Goal: Task Accomplishment & Management: Use online tool/utility

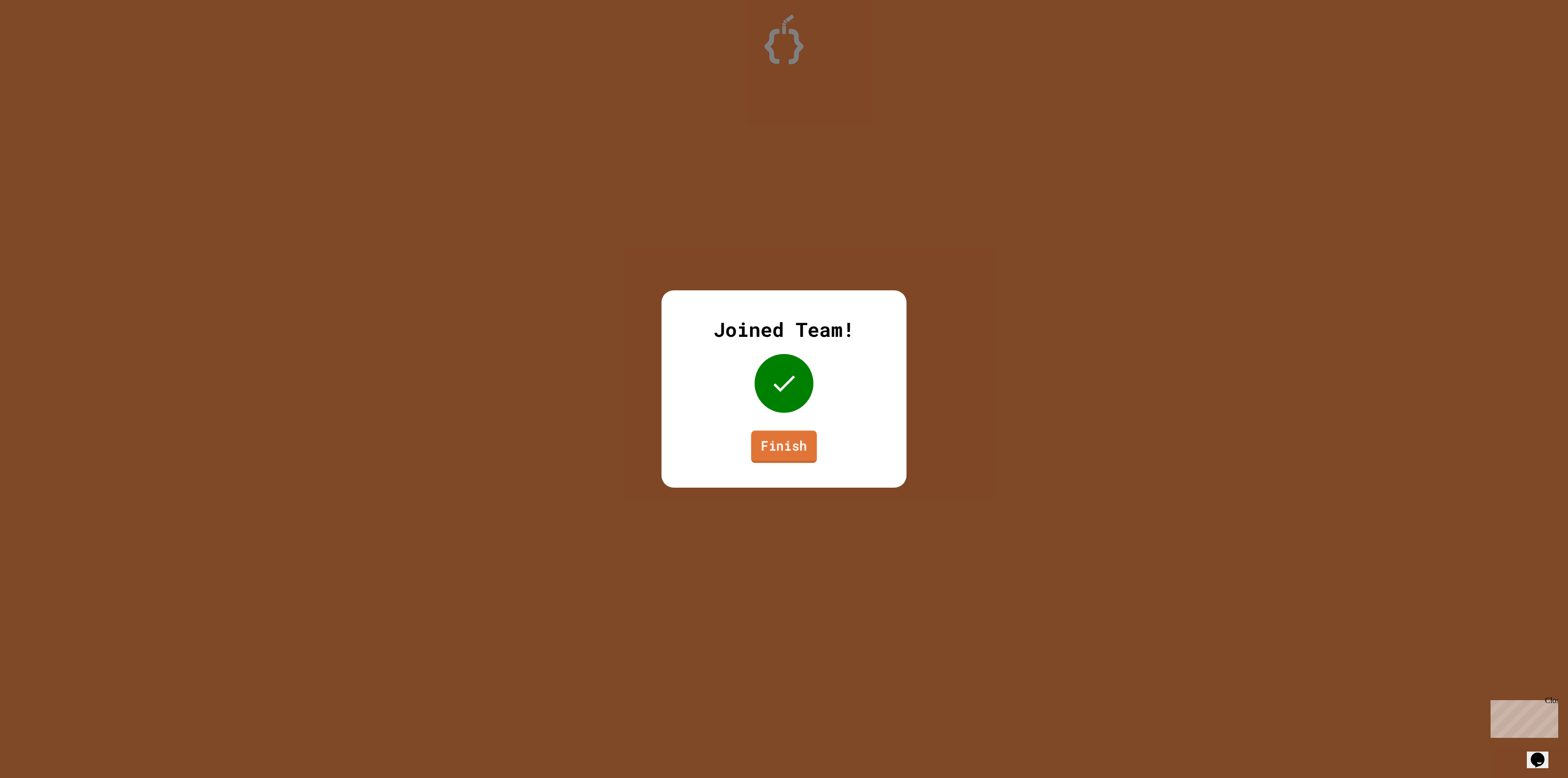
click at [795, 453] on link "Finish" at bounding box center [784, 447] width 65 height 32
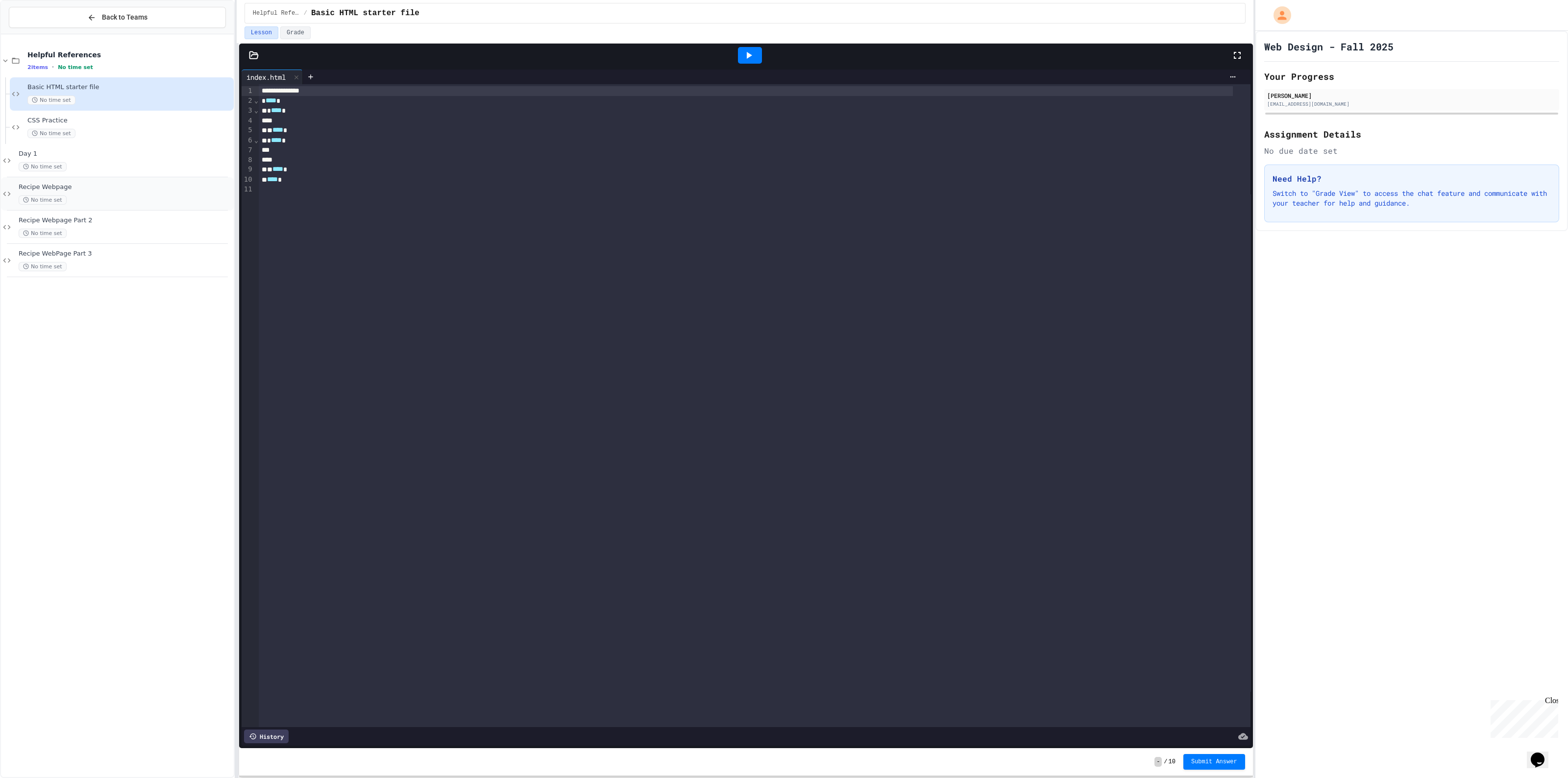
click at [121, 206] on div "Recipe Webpage No time set" at bounding box center [117, 193] width 233 height 33
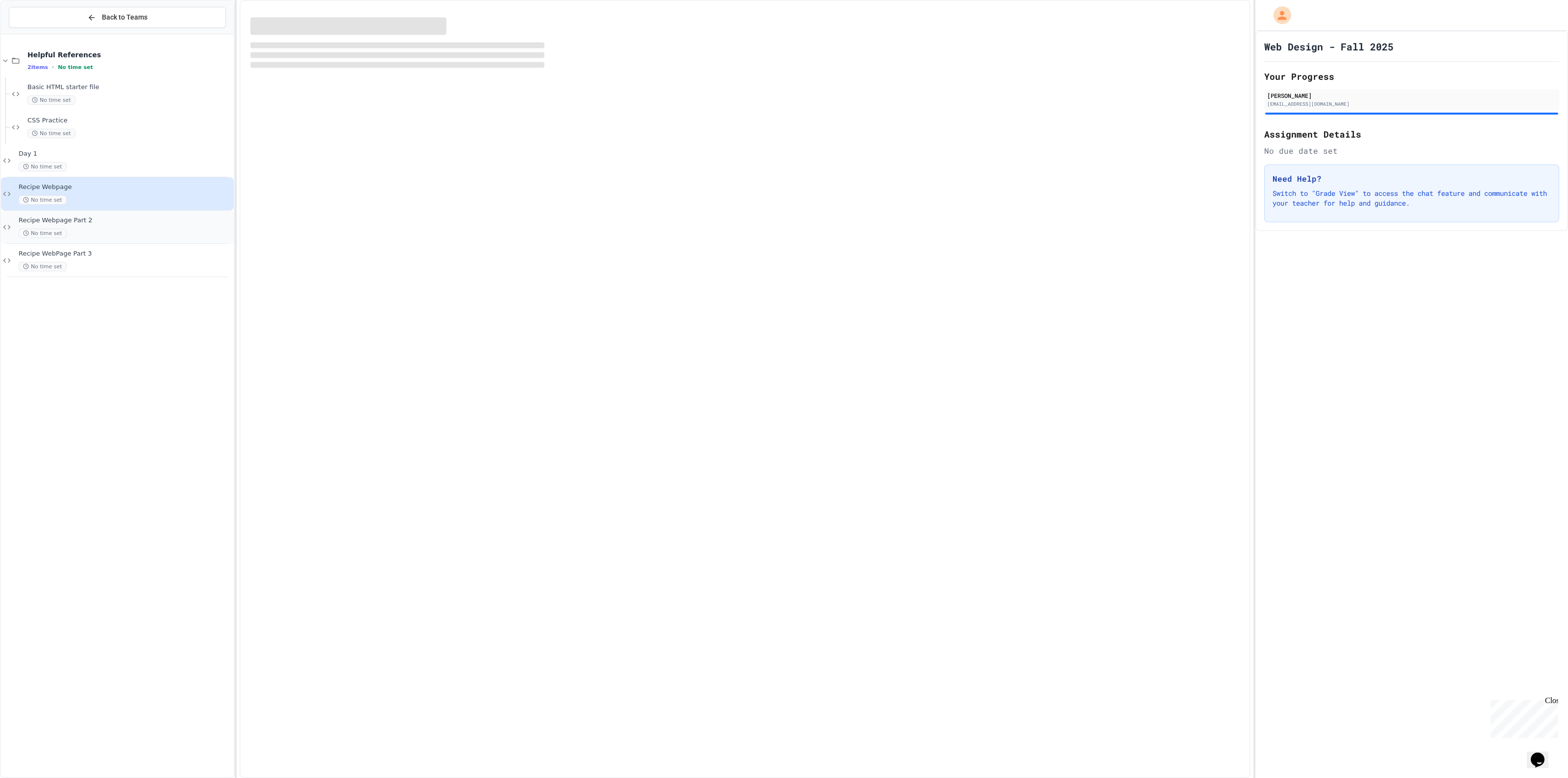
click at [126, 231] on div "No time set" at bounding box center [125, 233] width 213 height 10
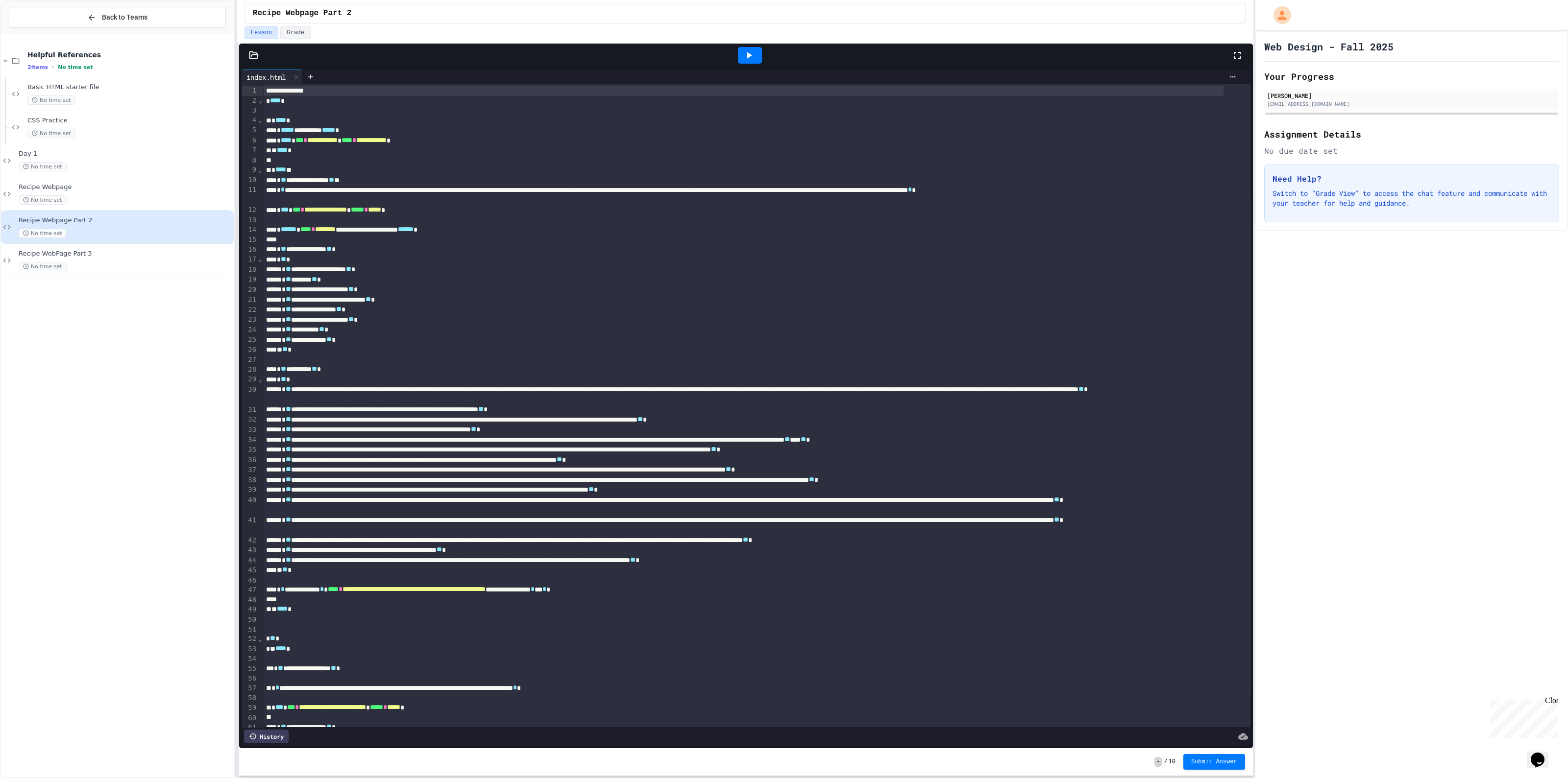
click at [751, 52] on icon at bounding box center [748, 55] width 12 height 12
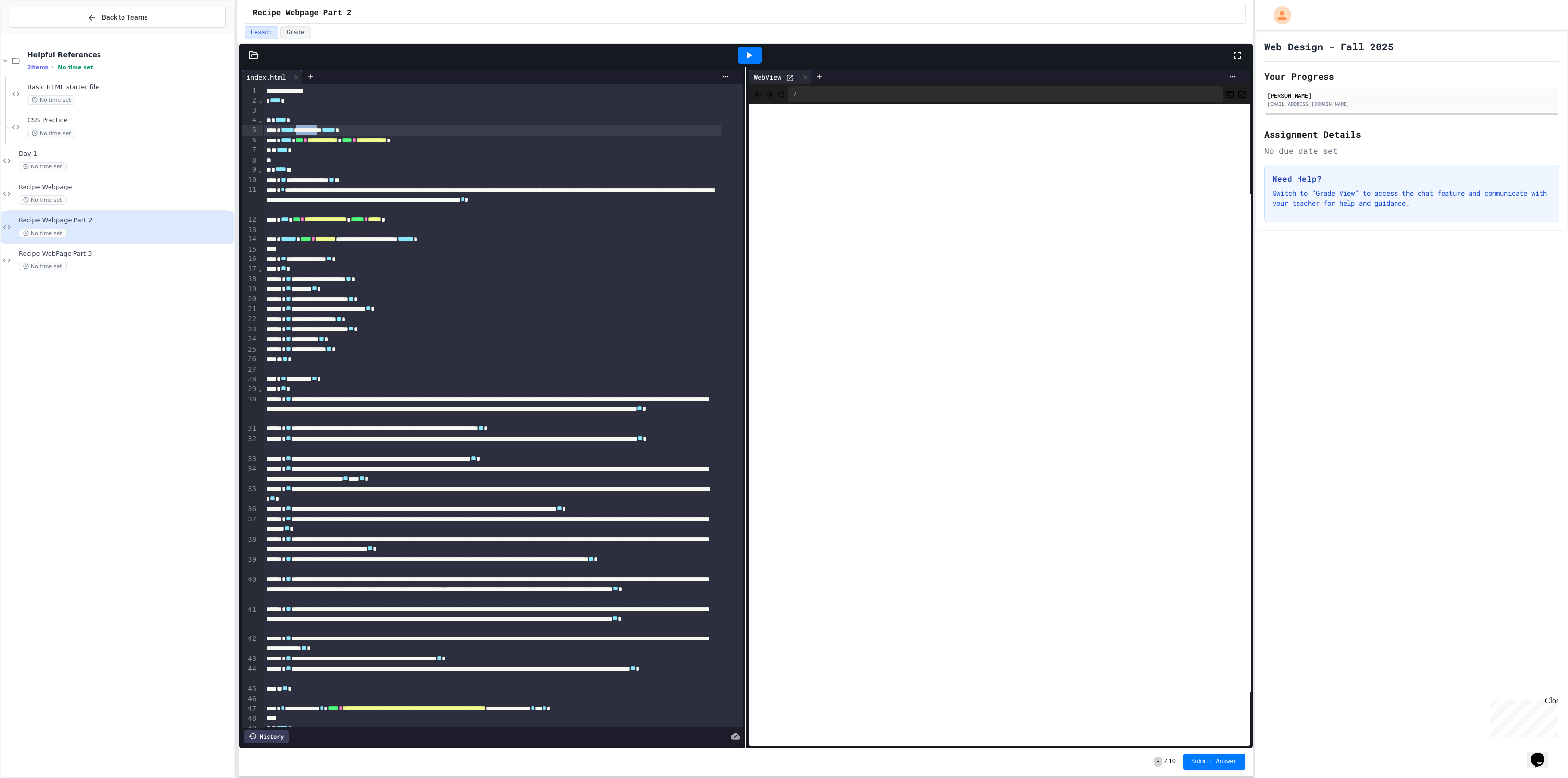
drag, startPoint x: 334, startPoint y: 131, endPoint x: 307, endPoint y: 133, distance: 27.1
click at [307, 133] on div "**********" at bounding box center [492, 131] width 458 height 10
click at [575, 176] on div "**********" at bounding box center [492, 181] width 458 height 10
click at [741, 48] on div at bounding box center [750, 55] width 24 height 17
click at [259, 51] on div at bounding box center [254, 55] width 29 height 10
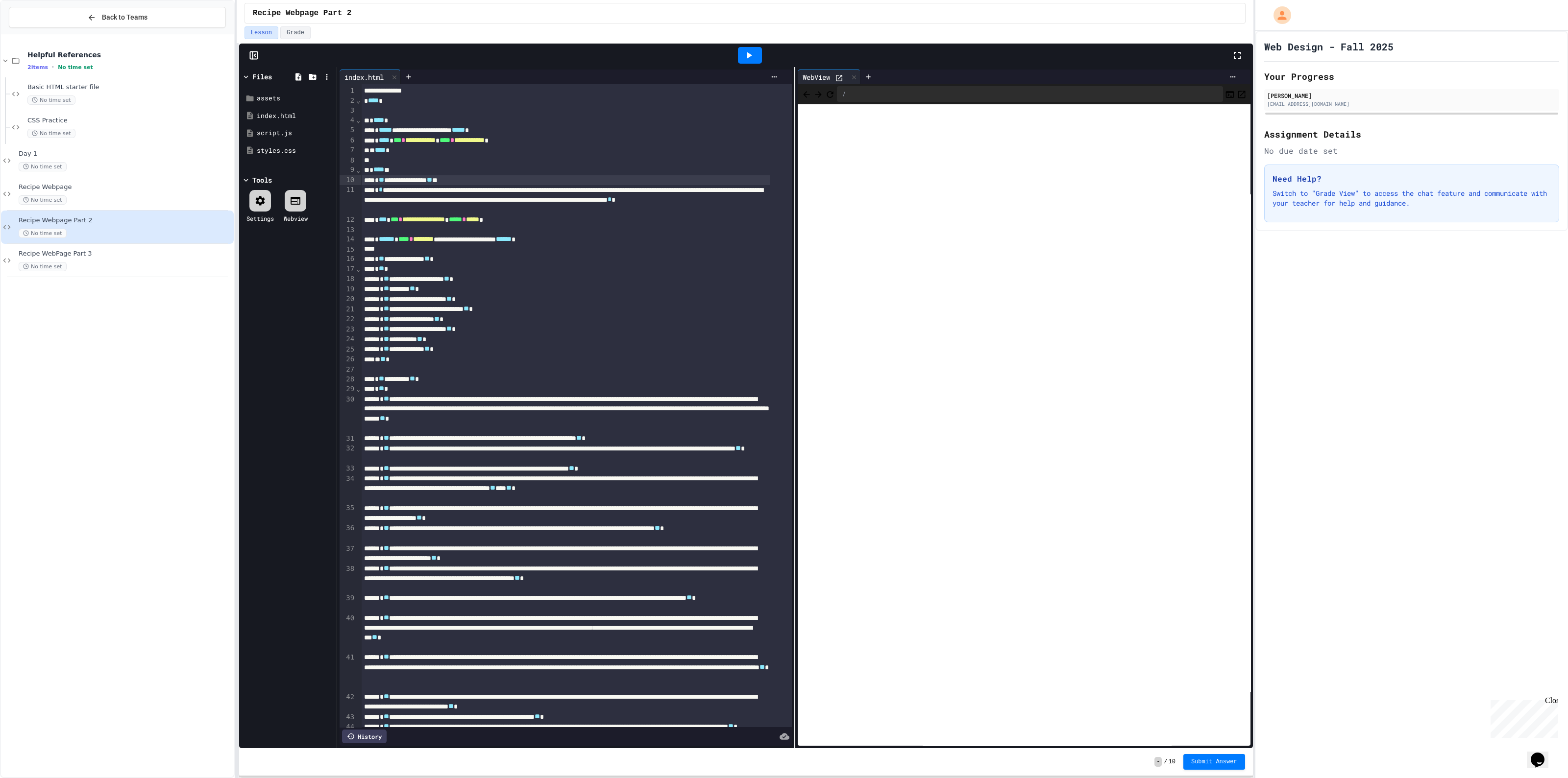
click at [258, 52] on icon at bounding box center [254, 55] width 10 height 10
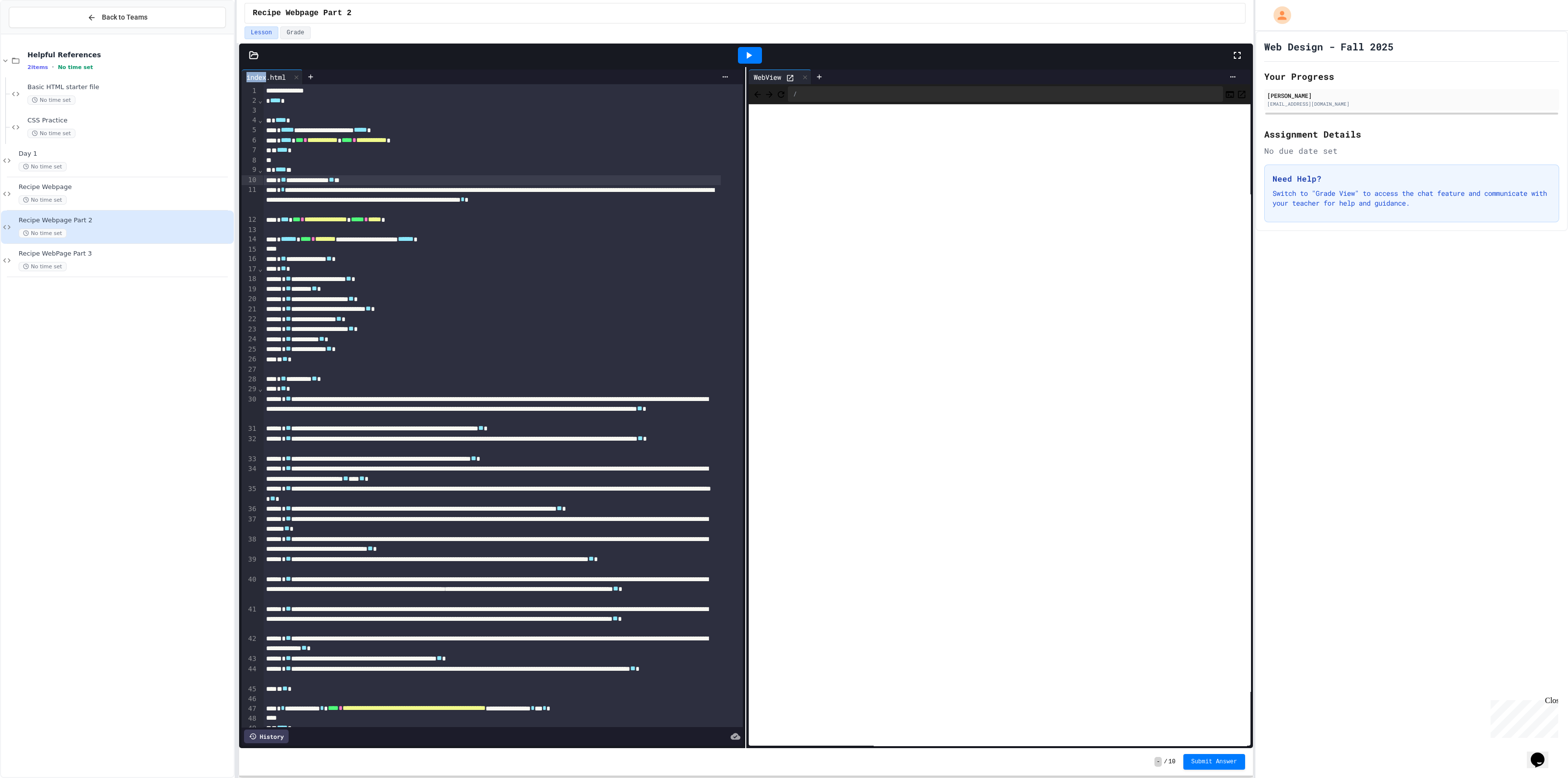
click at [258, 52] on icon at bounding box center [254, 55] width 10 height 10
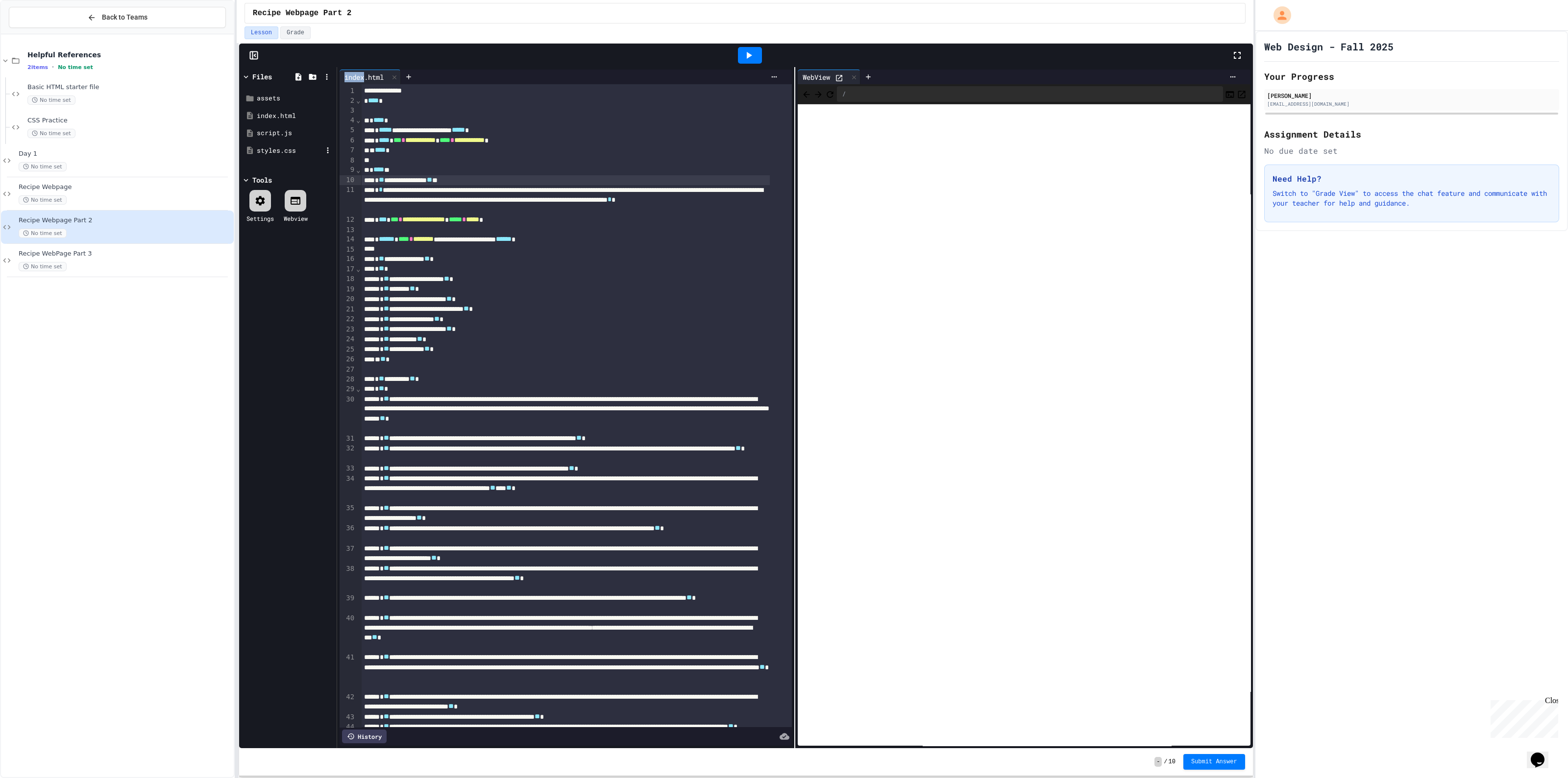
click at [284, 148] on div "styles.css" at bounding box center [289, 151] width 65 height 10
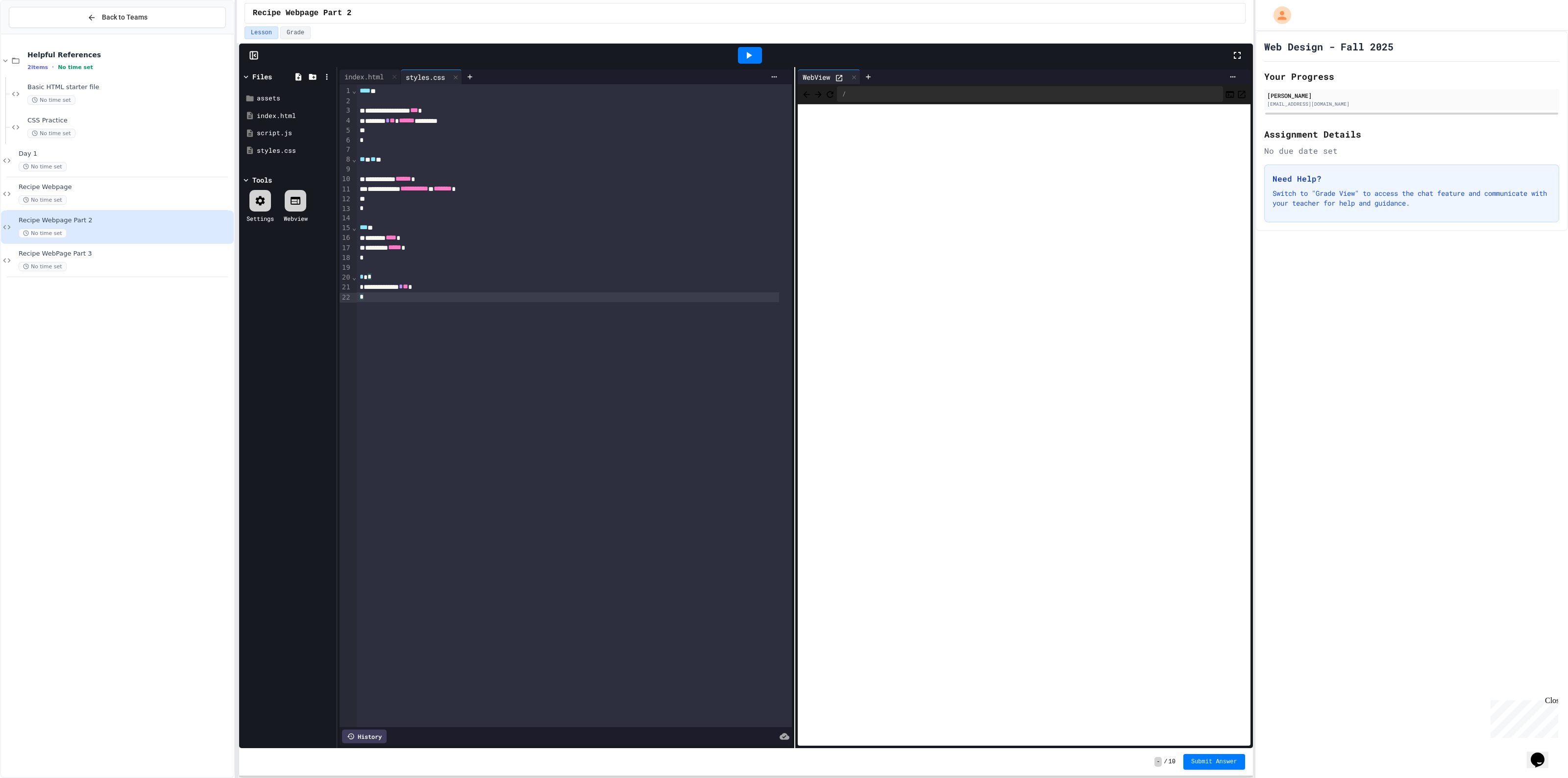
click at [436, 335] on div "**********" at bounding box center [574, 406] width 435 height 643
click at [361, 76] on div "index.html" at bounding box center [364, 76] width 49 height 10
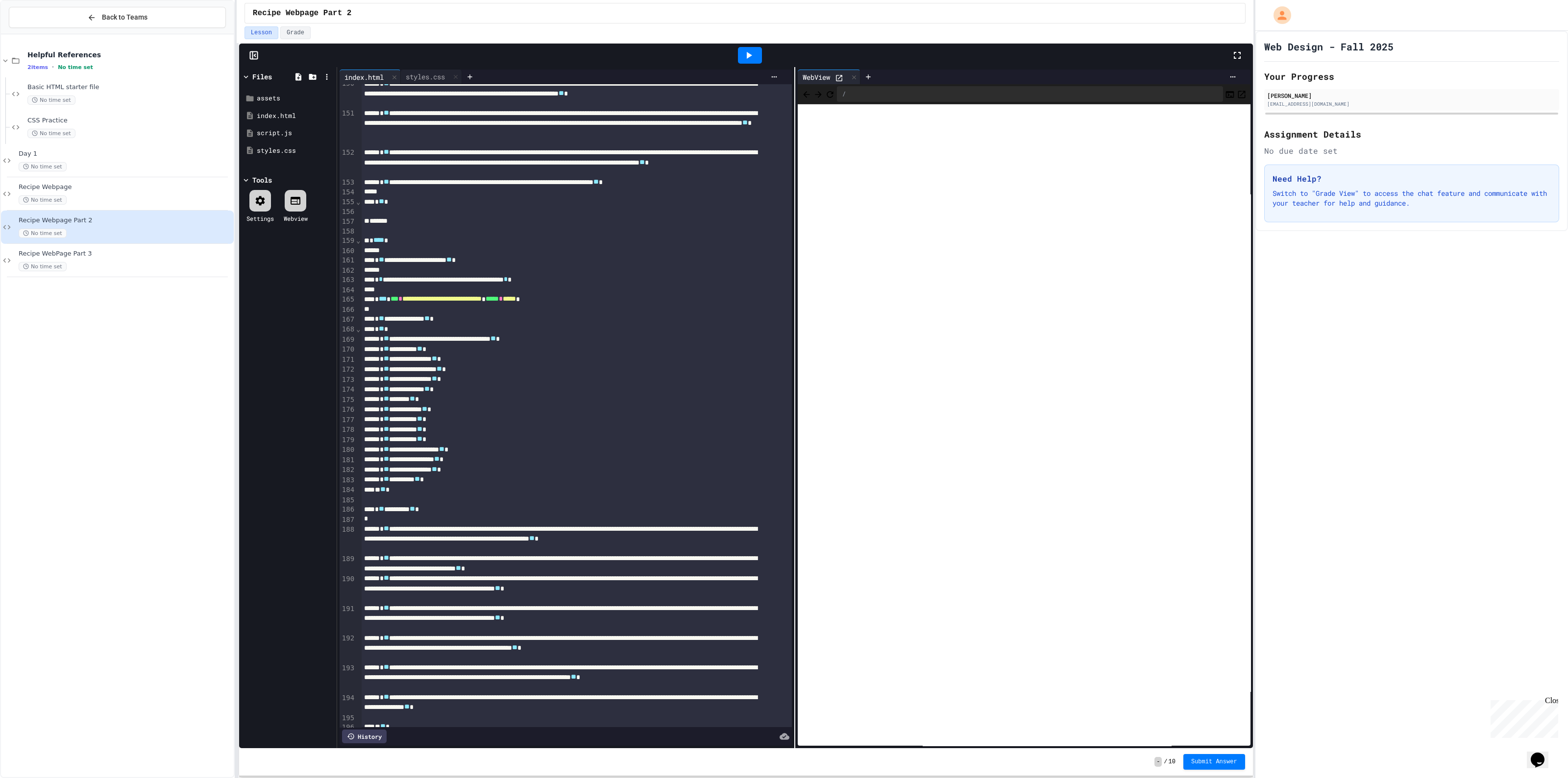
scroll to position [2023, 0]
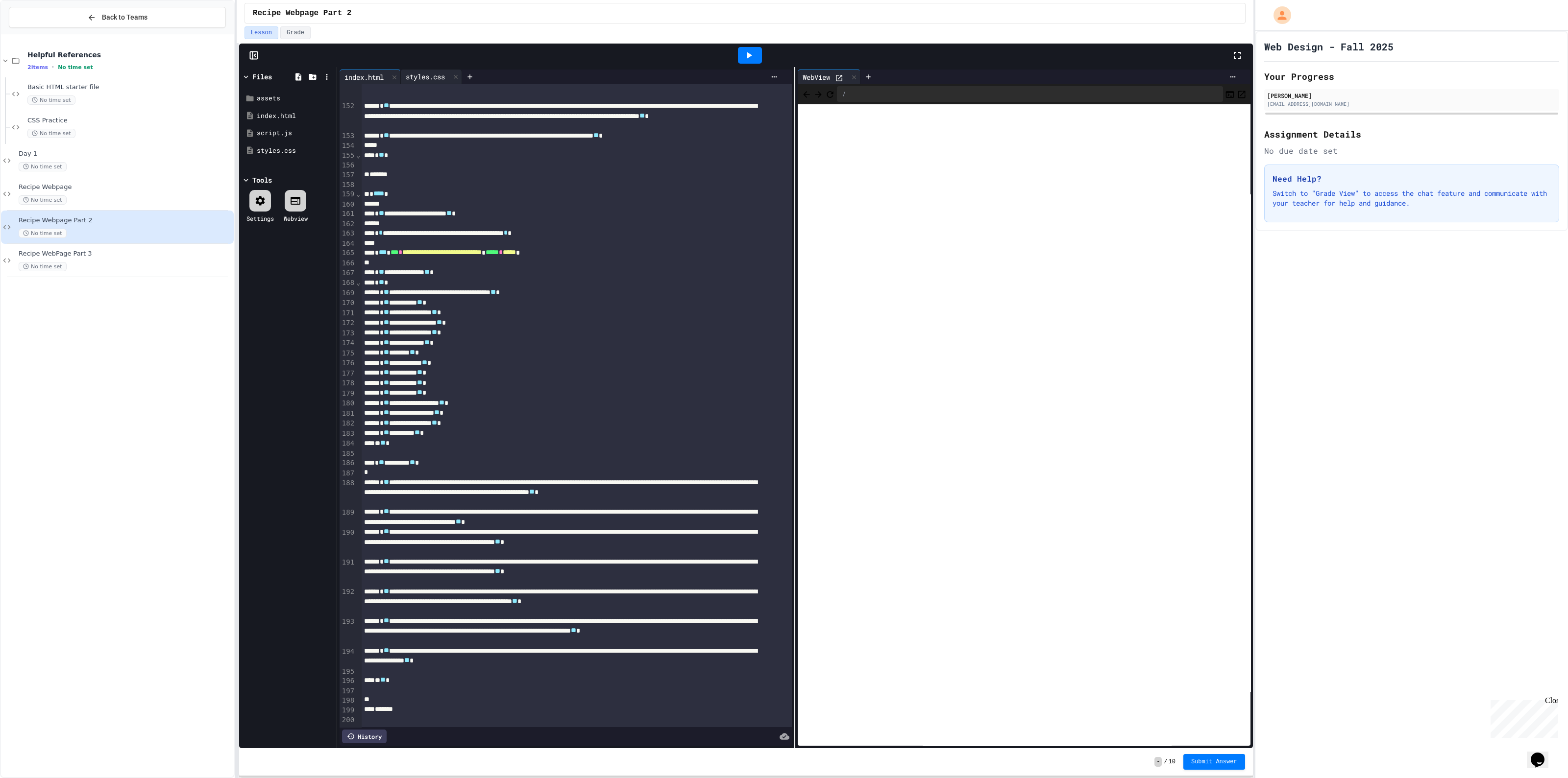
click at [420, 72] on div "styles.css" at bounding box center [425, 76] width 49 height 10
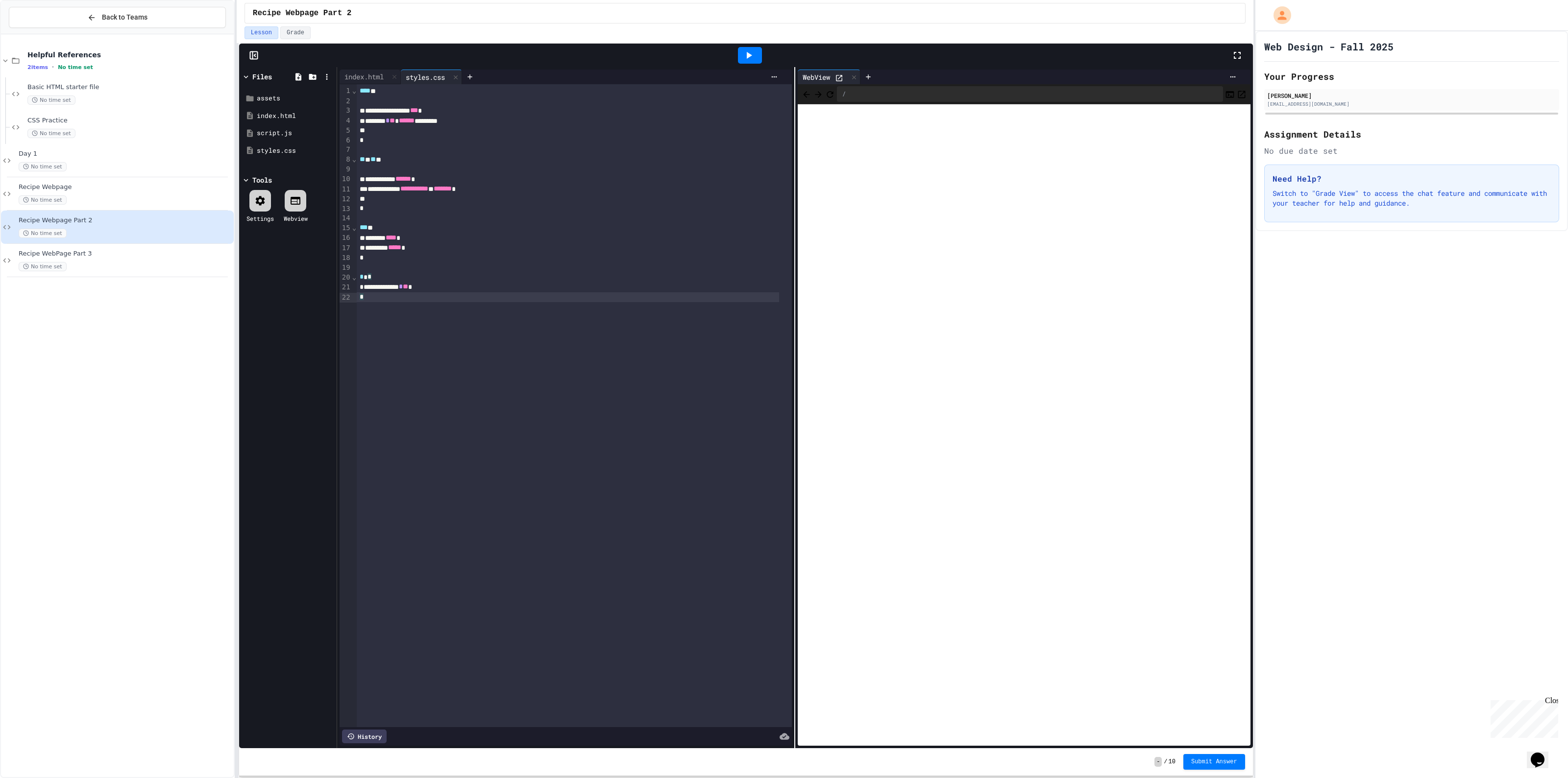
click at [379, 295] on div "*" at bounding box center [568, 298] width 423 height 10
click at [379, 333] on div at bounding box center [568, 336] width 423 height 10
click at [442, 381] on div "**********" at bounding box center [574, 406] width 435 height 643
click at [750, 60] on icon at bounding box center [748, 55] width 12 height 12
click at [358, 82] on div "index.html" at bounding box center [370, 77] width 61 height 15
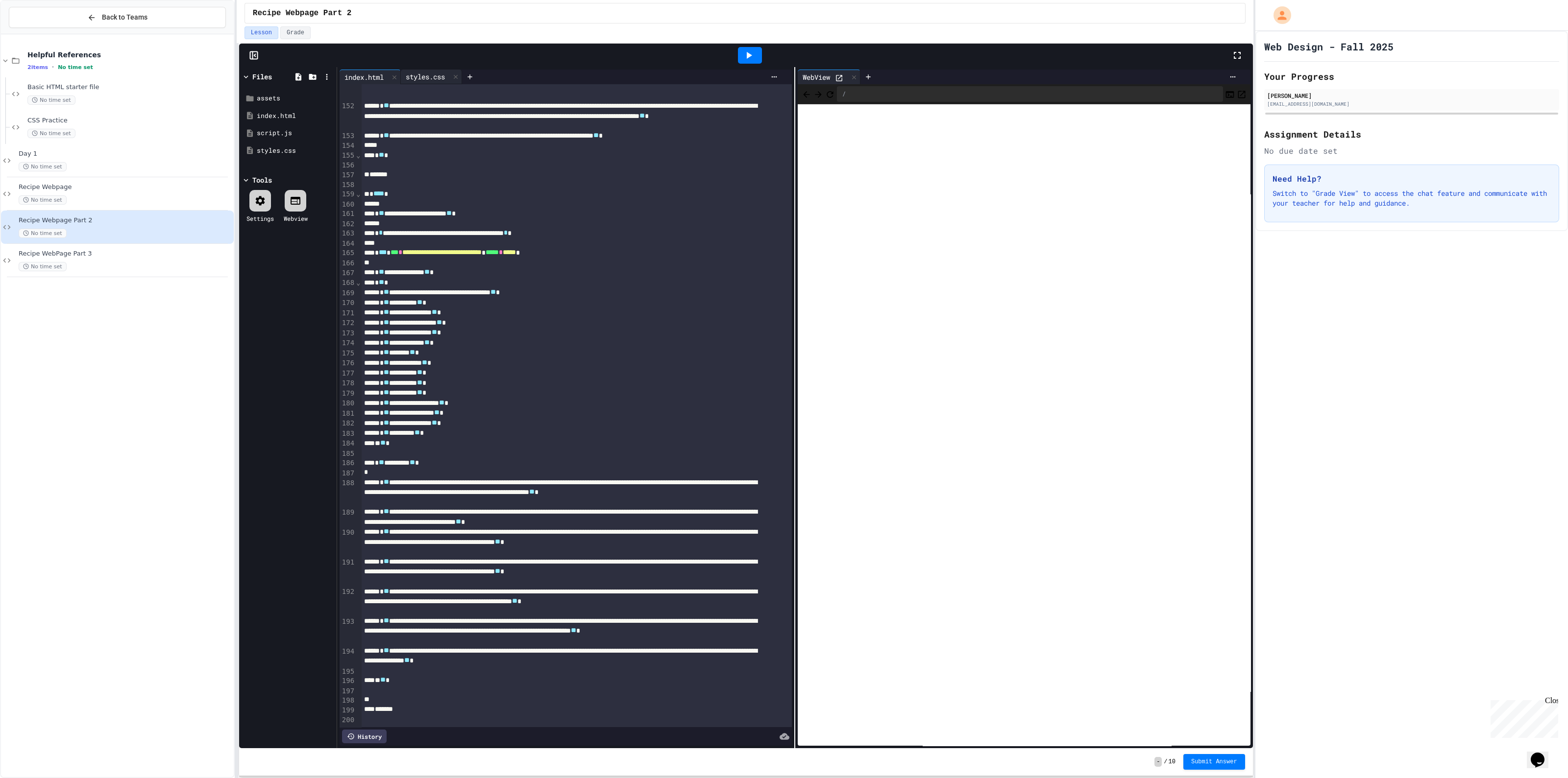
click at [420, 71] on div "styles.css" at bounding box center [425, 76] width 49 height 10
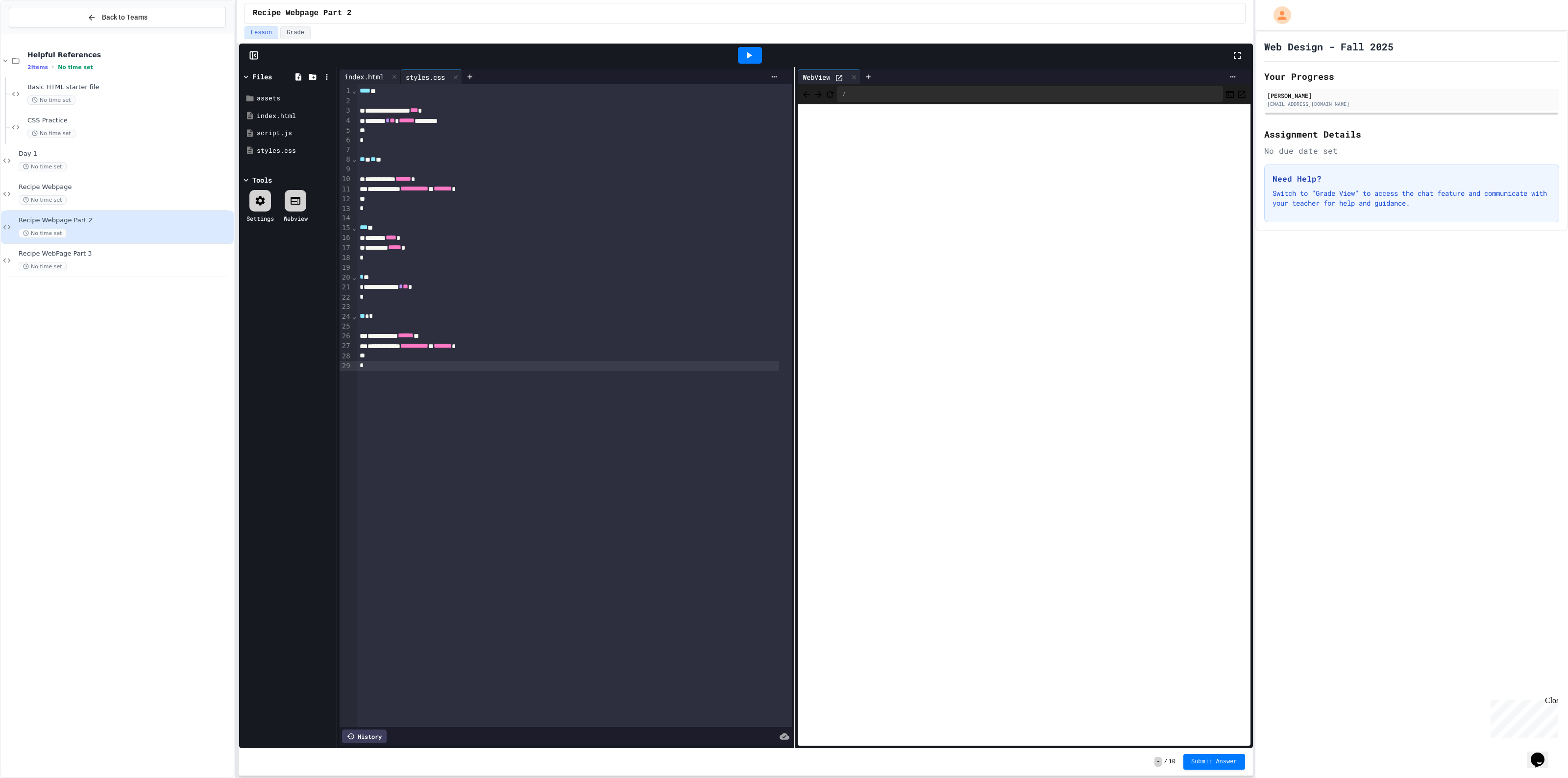
click at [358, 76] on div "index.html" at bounding box center [364, 76] width 49 height 10
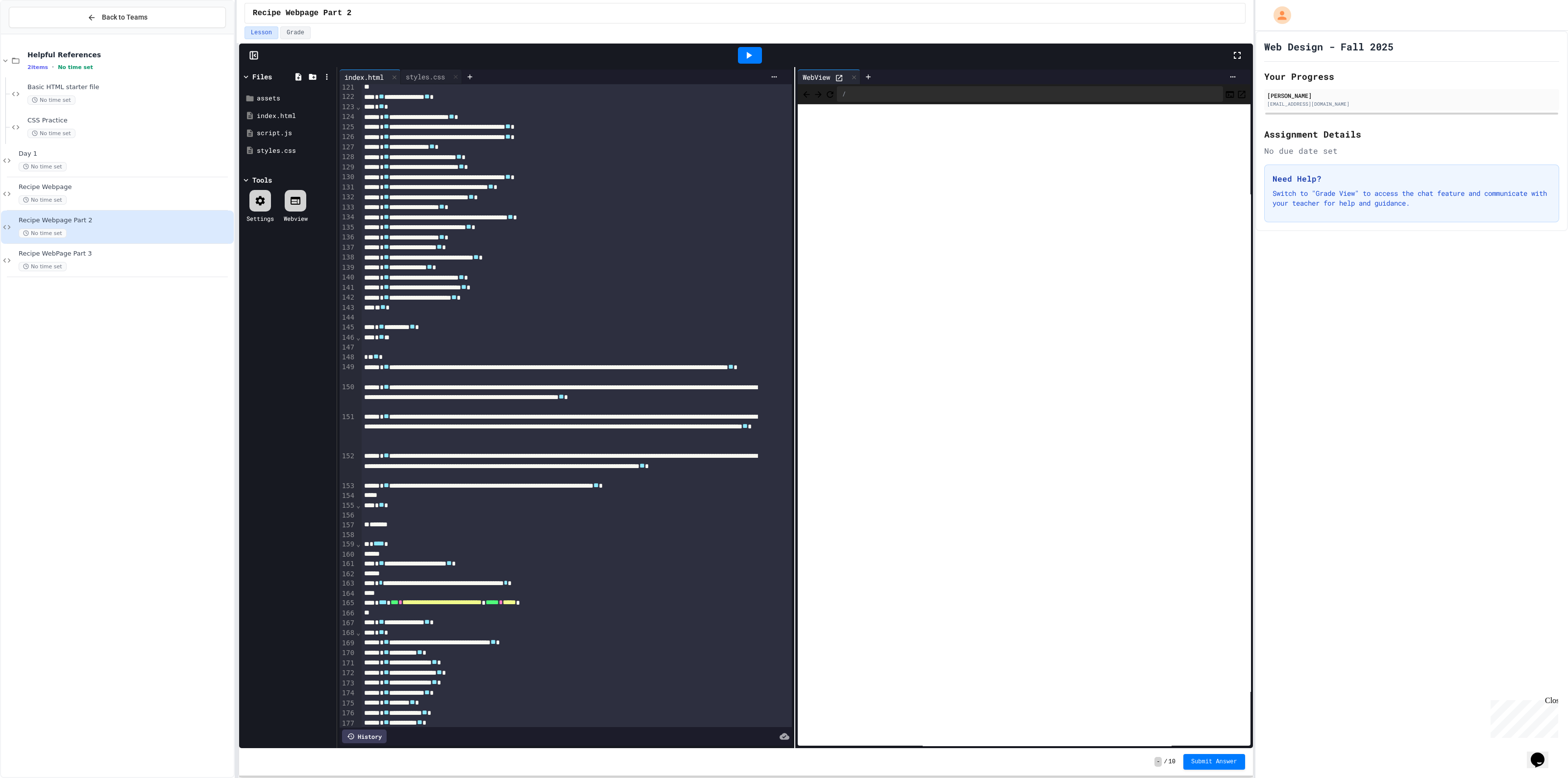
scroll to position [1593, 0]
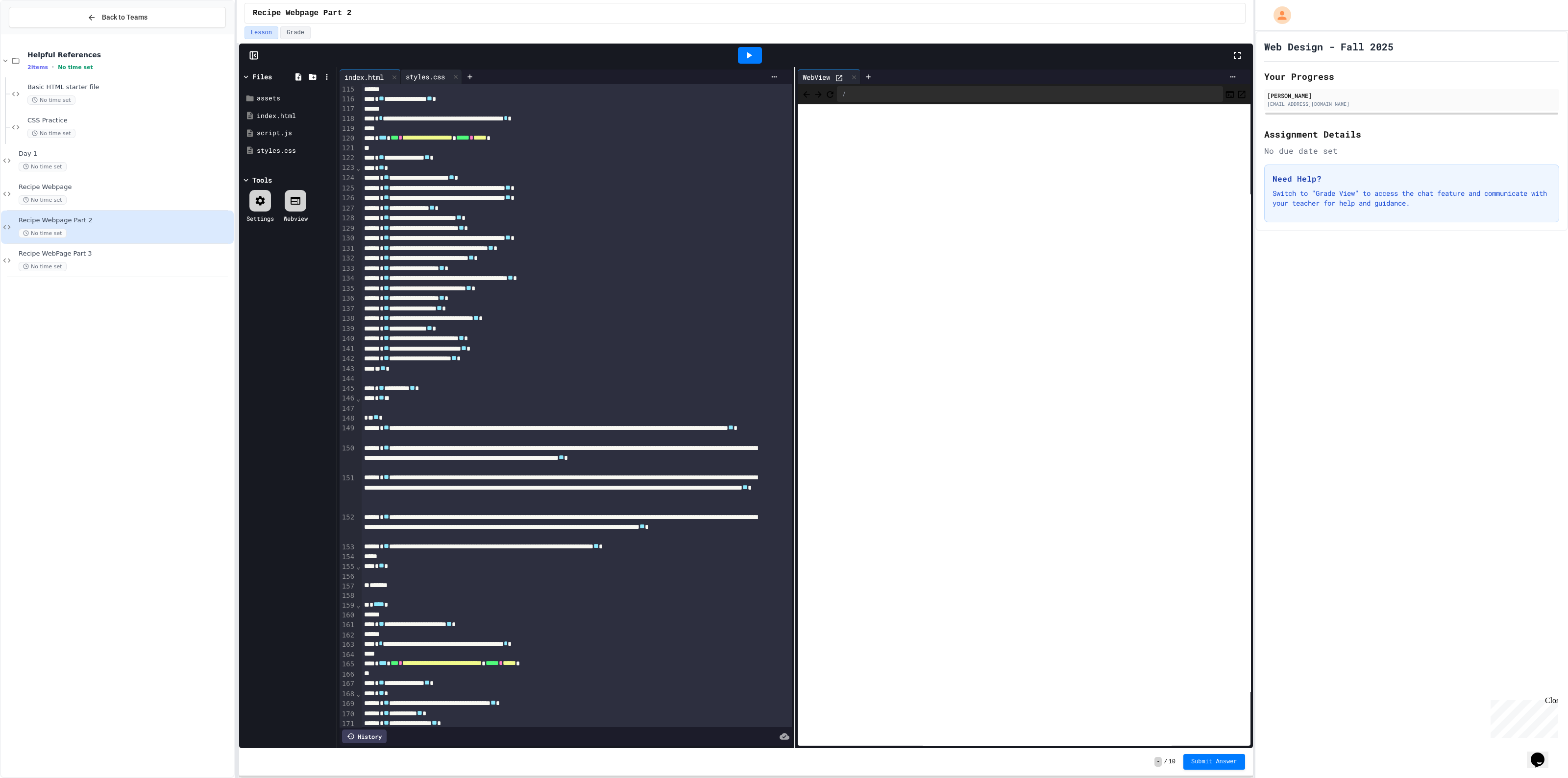
click at [424, 79] on div "styles.css" at bounding box center [425, 76] width 49 height 10
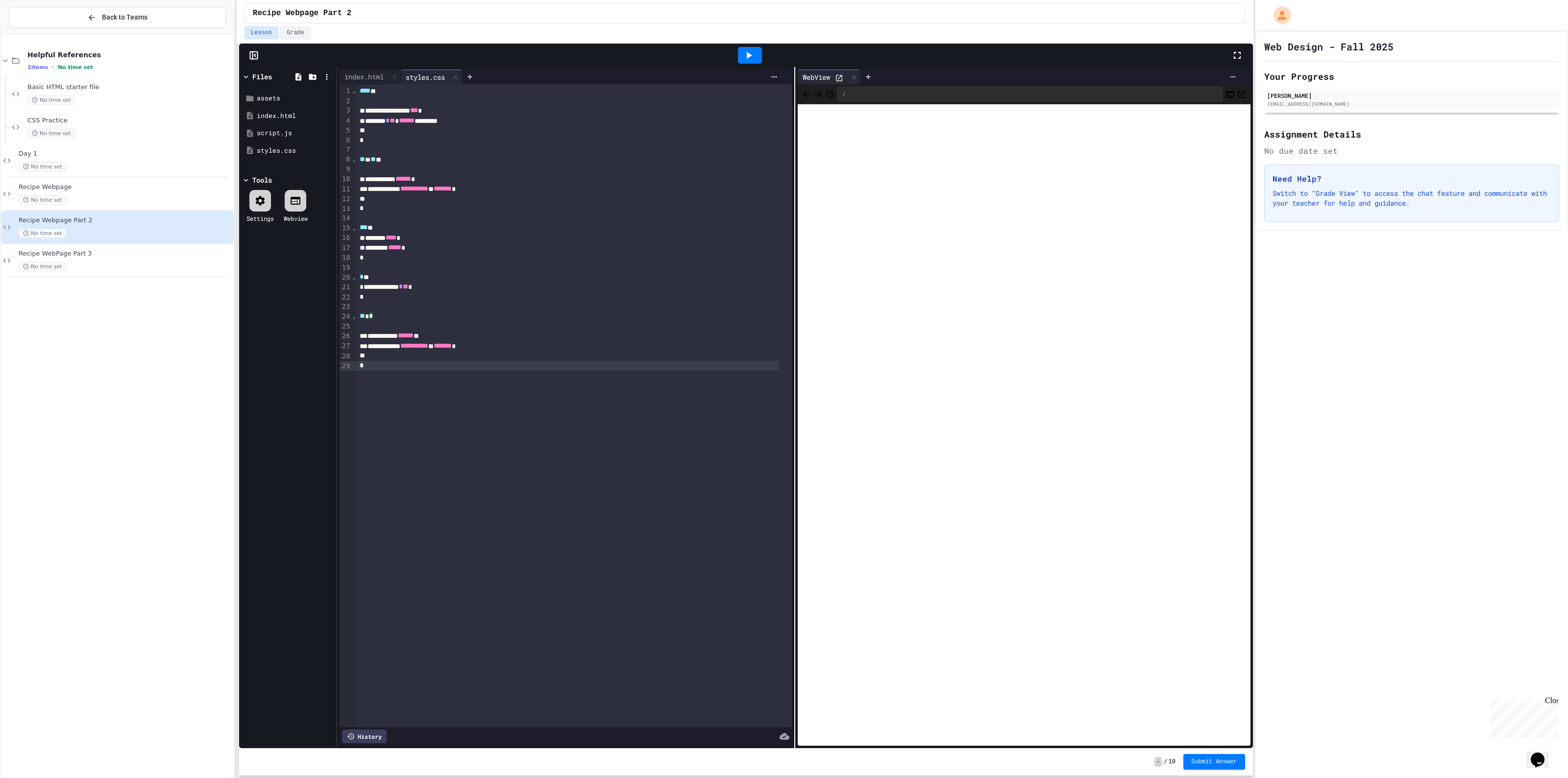
click at [384, 386] on div "**********" at bounding box center [574, 406] width 435 height 643
click at [390, 399] on div at bounding box center [574, 395] width 435 height 10
click at [390, 399] on div at bounding box center [568, 395] width 423 height 10
click at [383, 403] on div at bounding box center [568, 404] width 423 height 10
click at [411, 361] on div "*" at bounding box center [568, 365] width 423 height 10
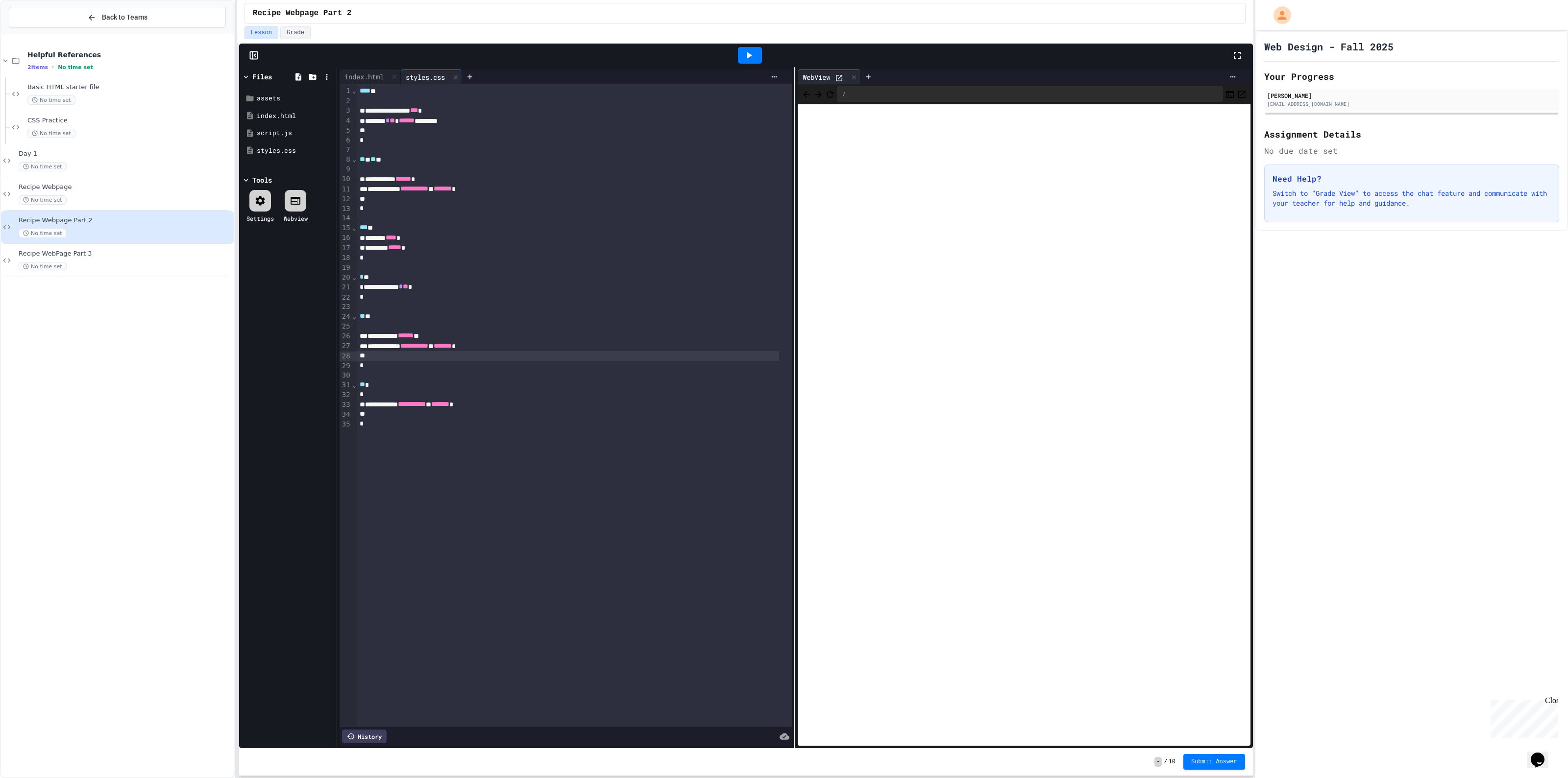
click at [414, 352] on div at bounding box center [568, 356] width 423 height 10
click at [407, 415] on div at bounding box center [568, 414] width 423 height 10
click at [511, 380] on div "** *" at bounding box center [568, 385] width 423 height 10
click at [748, 55] on icon at bounding box center [749, 55] width 5 height 7
